Goal: Task Accomplishment & Management: Manage account settings

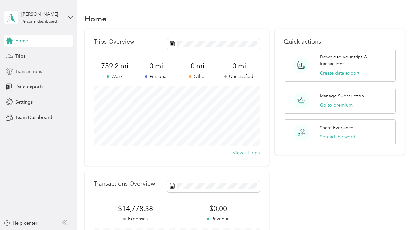
click at [23, 68] on span "Transactions" at bounding box center [28, 71] width 27 height 7
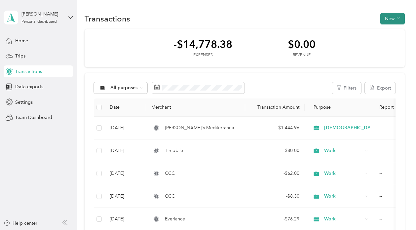
click at [386, 23] on button "New" at bounding box center [392, 19] width 24 height 12
click at [387, 29] on span "Expense" at bounding box center [393, 31] width 18 height 7
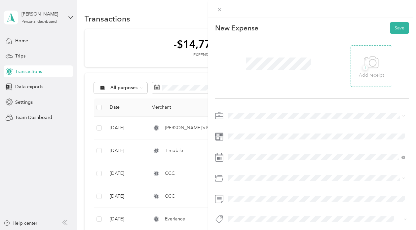
click at [372, 62] on icon at bounding box center [371, 63] width 15 height 18
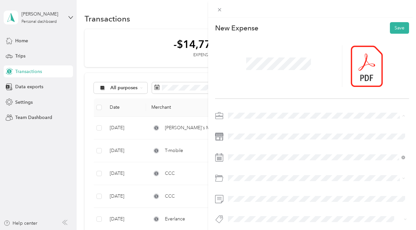
click at [237, 125] on span "Work" at bounding box center [235, 128] width 11 height 6
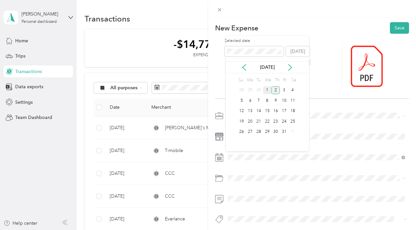
click at [267, 91] on div "1" at bounding box center [267, 90] width 9 height 8
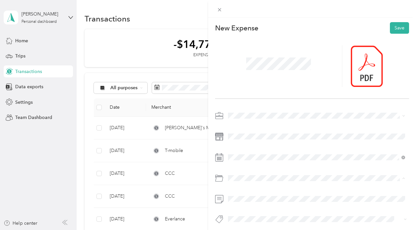
click at [264, 156] on span "Personal Ministry 63005" at bounding box center [254, 159] width 49 height 6
click at [399, 24] on button "Save" at bounding box center [399, 28] width 19 height 12
